Goal: Transaction & Acquisition: Obtain resource

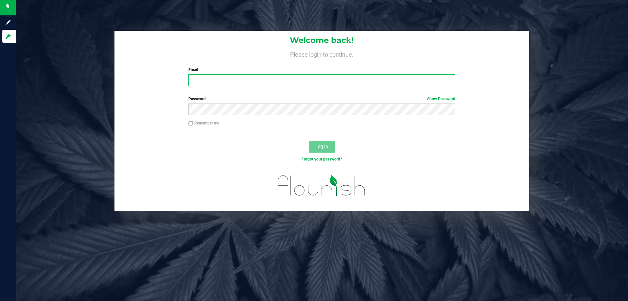
click at [355, 84] on input "Email" at bounding box center [321, 80] width 267 height 12
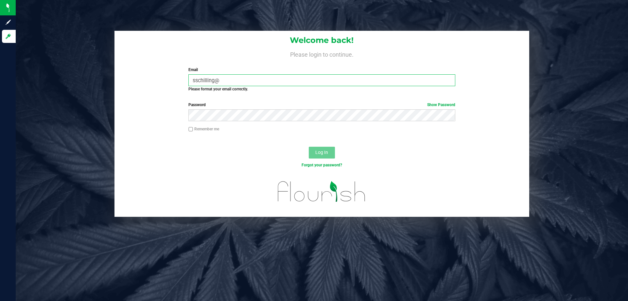
click at [356, 83] on input "sschilling@" at bounding box center [321, 80] width 267 height 12
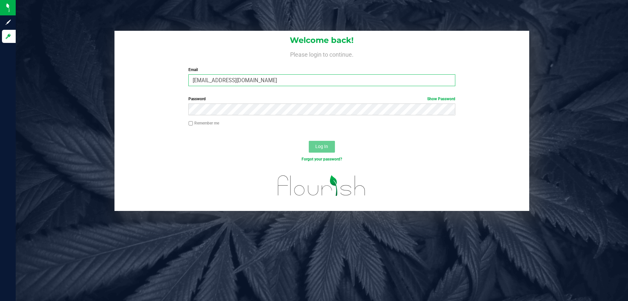
type input "[EMAIL_ADDRESS][DOMAIN_NAME]"
click at [309, 141] on button "Log In" at bounding box center [322, 147] width 26 height 12
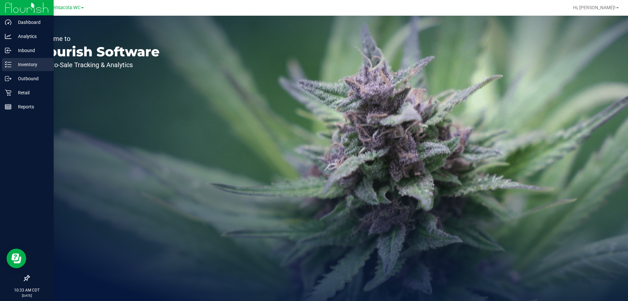
click at [15, 62] on p "Inventory" at bounding box center [30, 65] width 39 height 8
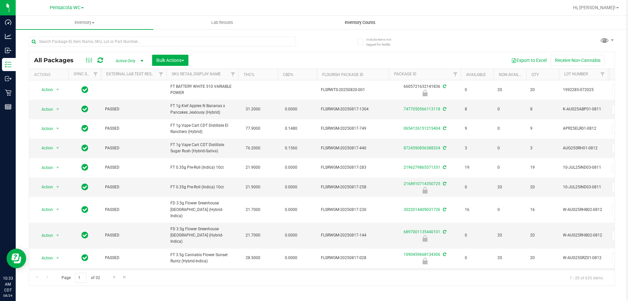
click at [359, 25] on span "Inventory Counts" at bounding box center [360, 23] width 48 height 6
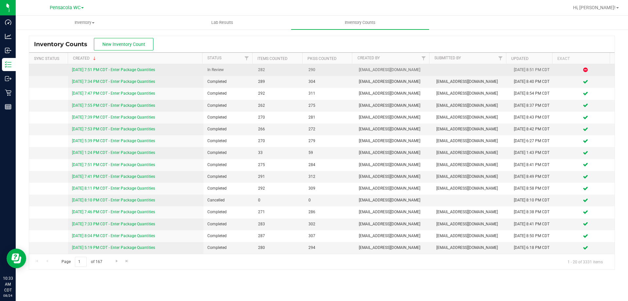
click at [144, 69] on link "[DATE] 7:51 PM CDT - Enter Package Quantities" at bounding box center [113, 69] width 83 height 5
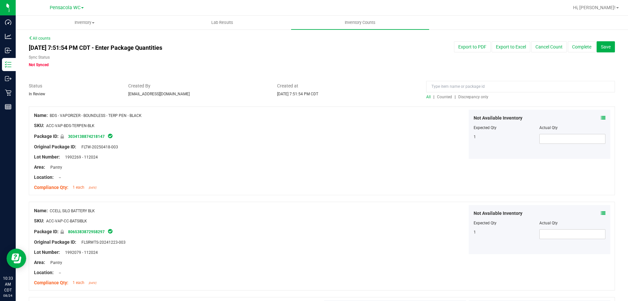
click at [467, 96] on span "Discrepancy only" at bounding box center [473, 97] width 30 height 5
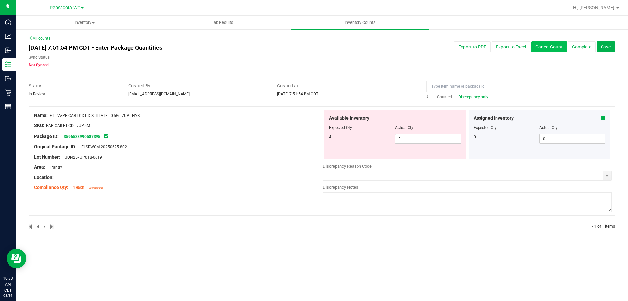
click at [546, 44] on button "Cancel Count" at bounding box center [549, 46] width 36 height 11
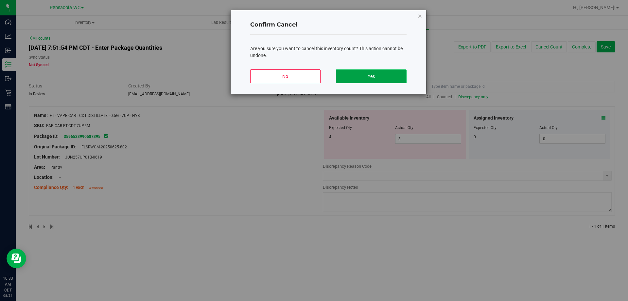
click at [360, 77] on button "Yes" at bounding box center [371, 76] width 70 height 14
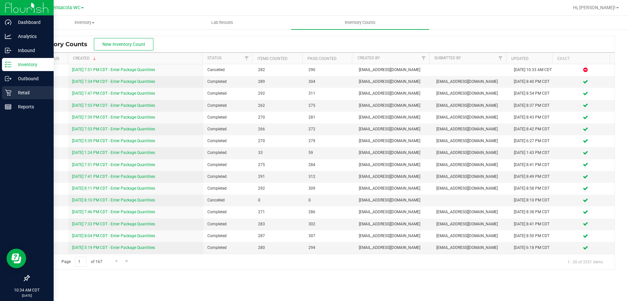
click at [20, 99] on link "Retail" at bounding box center [27, 93] width 54 height 14
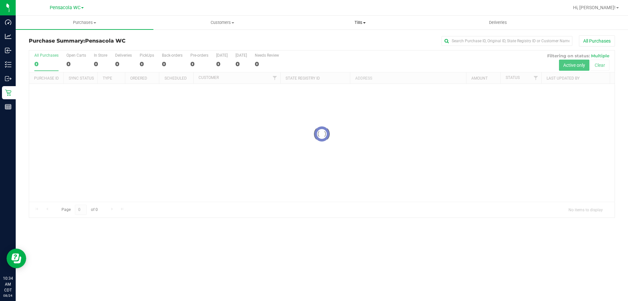
drag, startPoint x: 356, startPoint y: 21, endPoint x: 360, endPoint y: 38, distance: 17.9
click at [356, 21] on span "Tills" at bounding box center [359, 23] width 137 height 6
click at [360, 39] on li "Manage tills" at bounding box center [360, 40] width 138 height 8
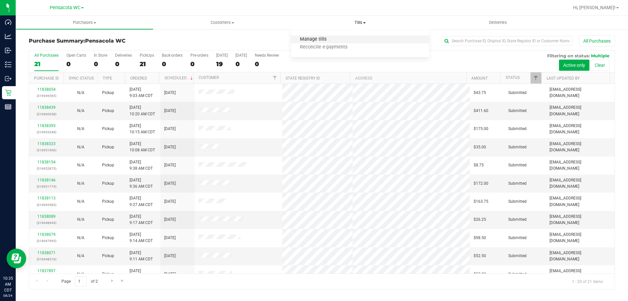
click at [316, 38] on span "Manage tills" at bounding box center [313, 40] width 44 height 6
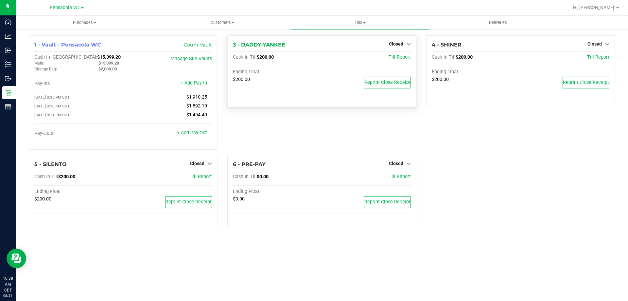
drag, startPoint x: 400, startPoint y: 42, endPoint x: 404, endPoint y: 53, distance: 11.4
click at [400, 43] on span "Closed" at bounding box center [396, 43] width 14 height 5
click at [401, 60] on link "Open Till" at bounding box center [395, 57] width 17 height 5
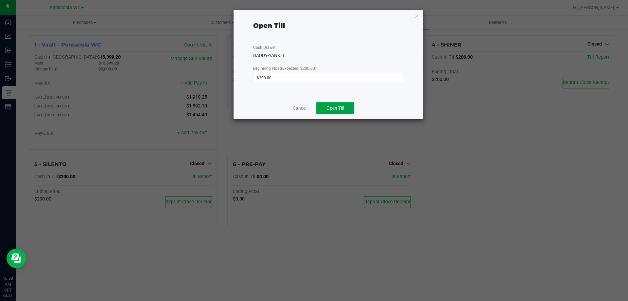
click at [351, 108] on button "Open Till" at bounding box center [335, 108] width 38 height 12
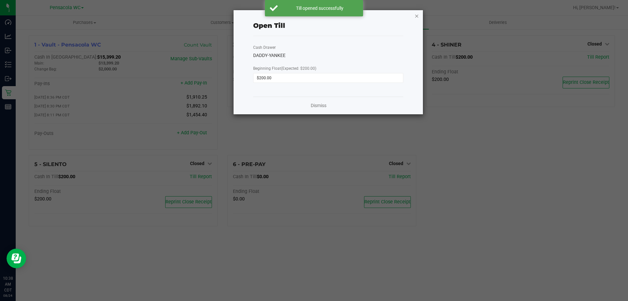
click at [418, 18] on icon "button" at bounding box center [416, 16] width 5 height 8
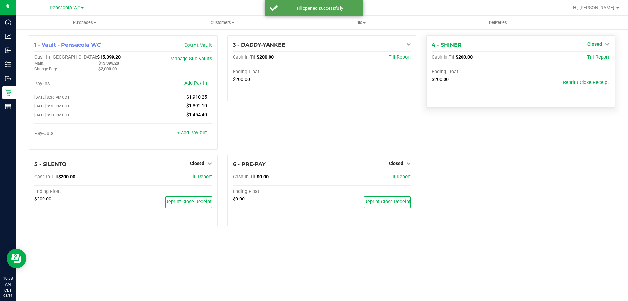
click at [598, 41] on span "Closed" at bounding box center [594, 43] width 14 height 5
click at [597, 60] on div "Open Till" at bounding box center [594, 58] width 48 height 8
click at [597, 60] on link "Open Till" at bounding box center [594, 57] width 17 height 5
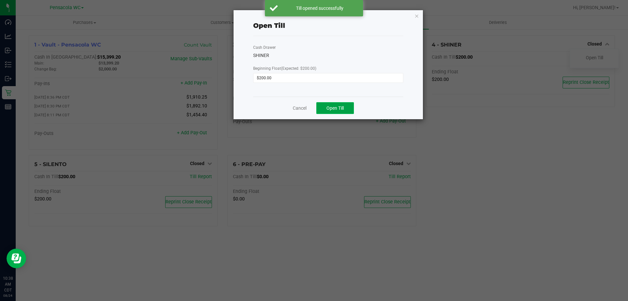
click at [341, 105] on button "Open Till" at bounding box center [335, 108] width 38 height 12
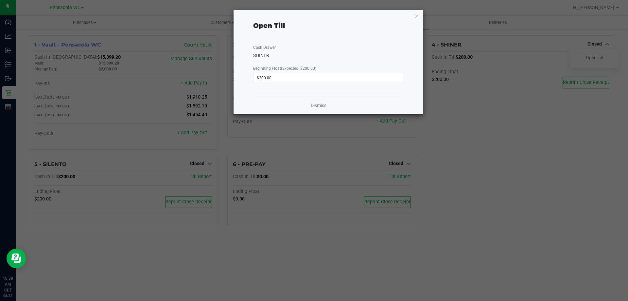
drag, startPoint x: 419, startPoint y: 16, endPoint x: 322, endPoint y: 137, distance: 154.8
click at [411, 18] on div "Open Till Cash Drawer SHINER Beginning Float (Expected: $200.00) $200.00 Dismiss" at bounding box center [328, 62] width 189 height 104
drag, startPoint x: 413, startPoint y: 13, endPoint x: 416, endPoint y: 16, distance: 3.7
click at [414, 13] on div "Open Till Cash Drawer SHINER Beginning Float (Expected: $200.00) $200.00 Dismiss" at bounding box center [328, 62] width 189 height 104
click at [416, 17] on icon "button" at bounding box center [416, 16] width 5 height 8
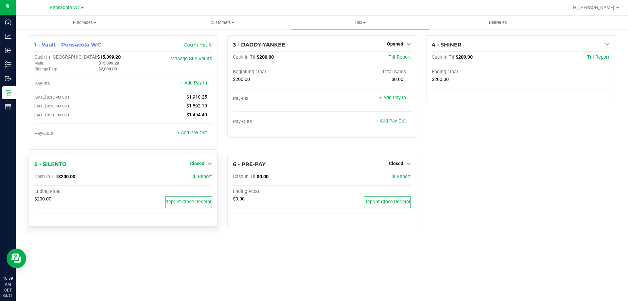
click at [202, 162] on div "Closed" at bounding box center [201, 163] width 22 height 8
click at [200, 163] on span "Closed" at bounding box center [197, 163] width 14 height 5
click at [204, 177] on link "Open Till" at bounding box center [196, 176] width 17 height 5
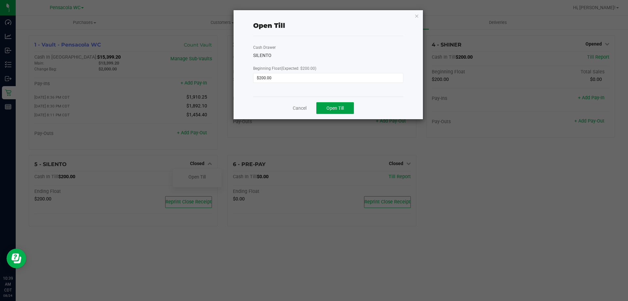
click at [333, 111] on span "Open Till" at bounding box center [334, 107] width 17 height 5
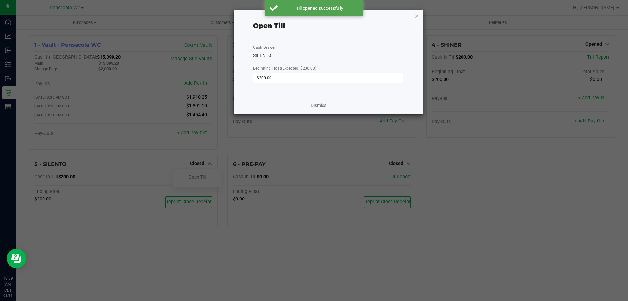
drag, startPoint x: 418, startPoint y: 12, endPoint x: 499, endPoint y: 182, distance: 189.0
click at [418, 12] on icon "button" at bounding box center [416, 16] width 5 height 8
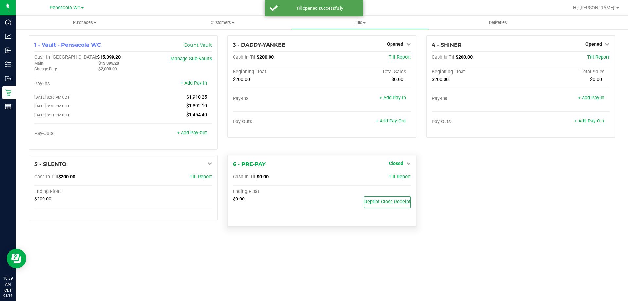
click at [398, 166] on span "Closed" at bounding box center [396, 163] width 14 height 5
click at [399, 177] on link "Open Till" at bounding box center [395, 176] width 17 height 5
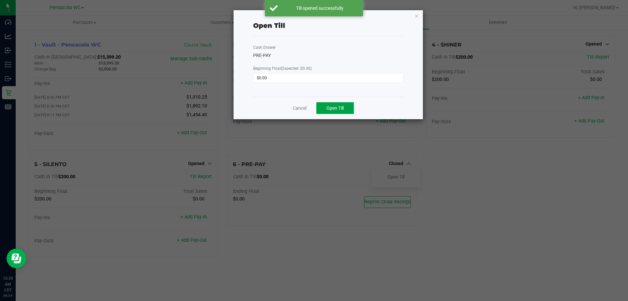
click at [343, 111] on span "Open Till" at bounding box center [334, 107] width 17 height 5
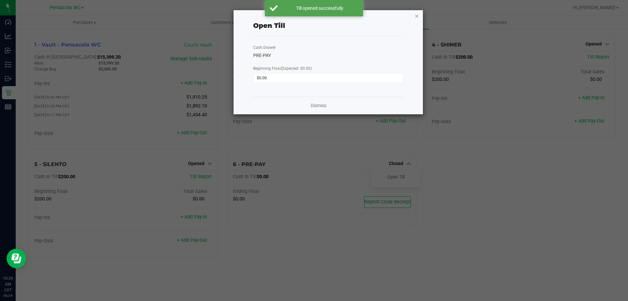
click at [415, 15] on icon "button" at bounding box center [416, 16] width 5 height 8
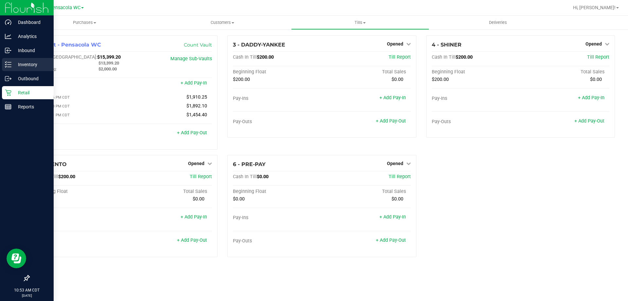
click at [6, 60] on div "Inventory" at bounding box center [28, 64] width 52 height 13
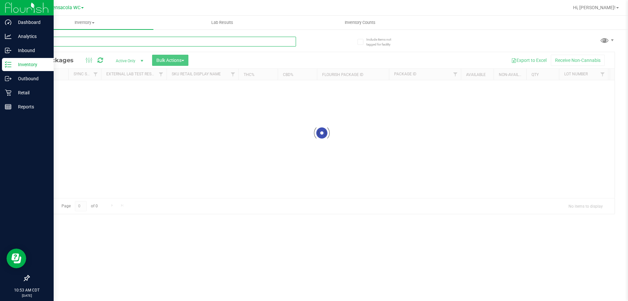
click at [66, 41] on div "Inventory All packages All inventory Waste log Create inventory Lab Results Inv…" at bounding box center [322, 158] width 612 height 285
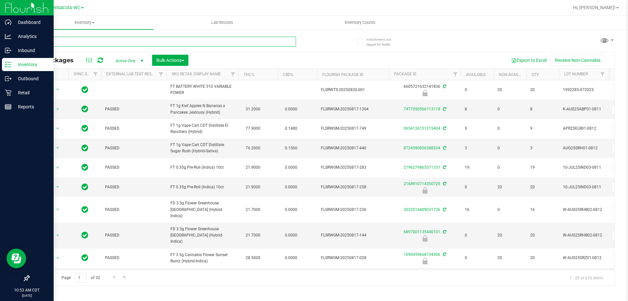
type input "hash"
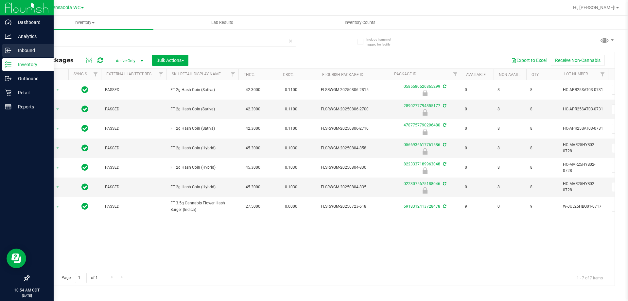
click at [16, 50] on p "Inbound" at bounding box center [30, 50] width 39 height 8
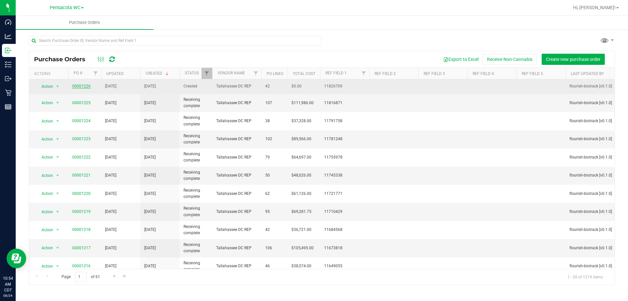
click at [81, 87] on link "00001226" at bounding box center [81, 86] width 18 height 5
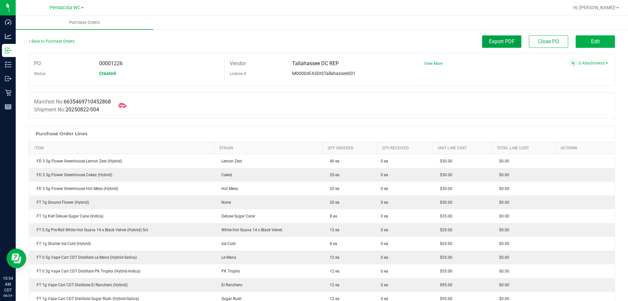
click at [496, 44] on span "Export PDF" at bounding box center [502, 41] width 26 height 6
